Goal: Check status: Check status

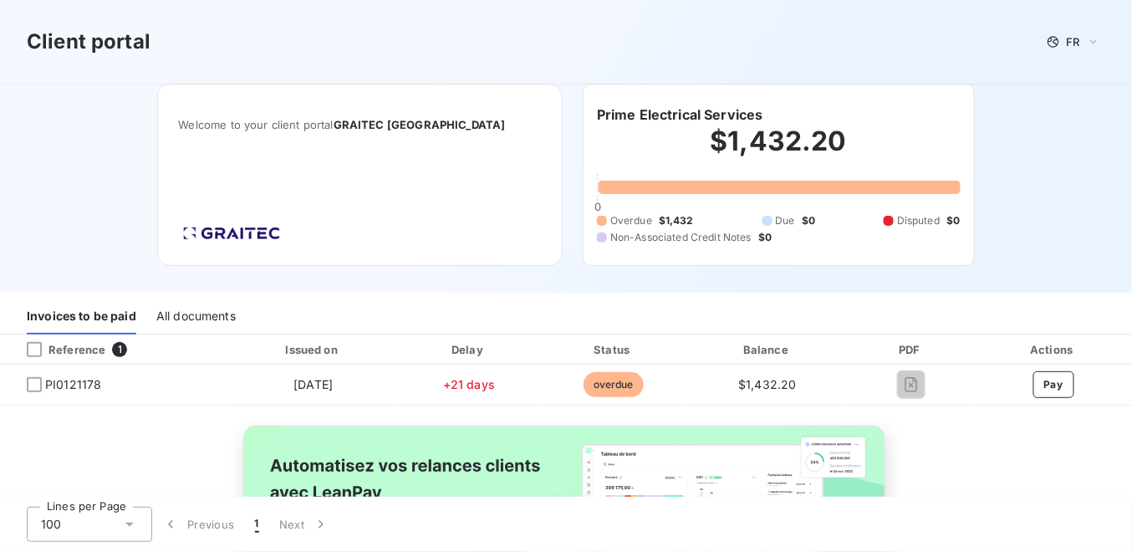
scroll to position [131, 0]
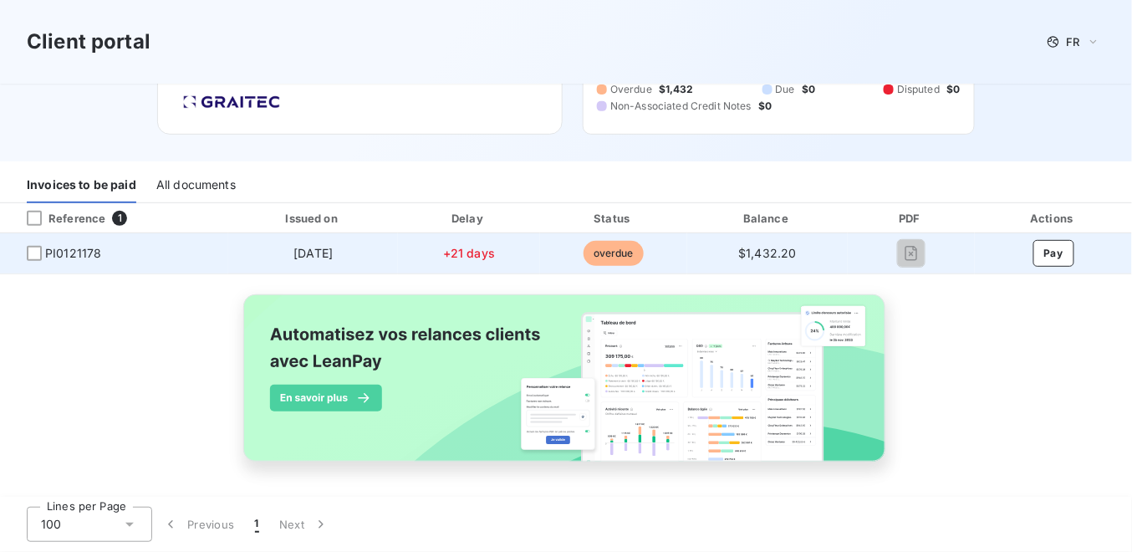
click at [78, 252] on span "PI0121178" at bounding box center [73, 253] width 56 height 17
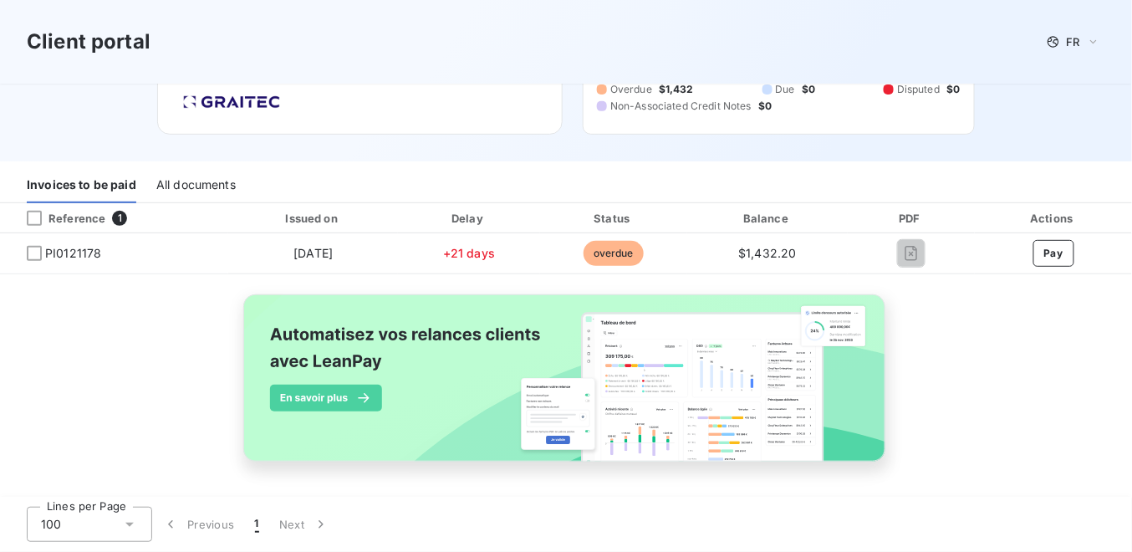
click at [1059, 416] on div "Reference 1 Issued on Delay Status Balance PDF Actions PI0121178 [DATE] +21 day…" at bounding box center [566, 351] width 1132 height 297
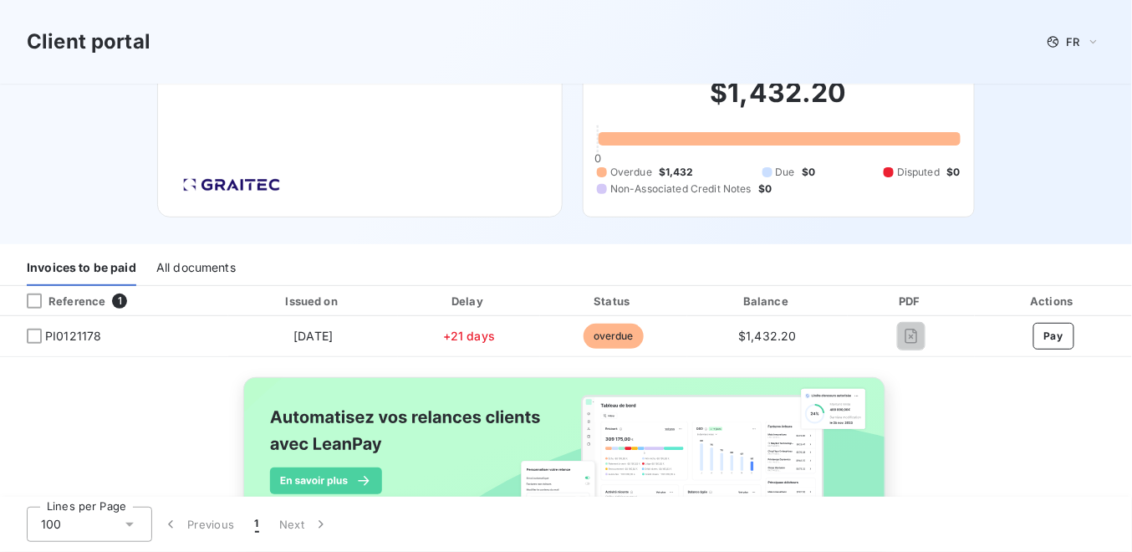
scroll to position [0, 0]
